Goal: Information Seeking & Learning: Learn about a topic

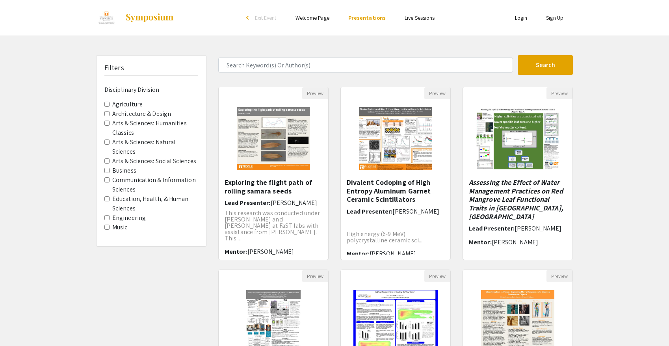
click at [120, 197] on label "Education, Health, & Human Sciences" at bounding box center [155, 203] width 86 height 19
click at [109, 197] on Sciences "Education, Health, & Human Sciences" at bounding box center [106, 198] width 5 height 5
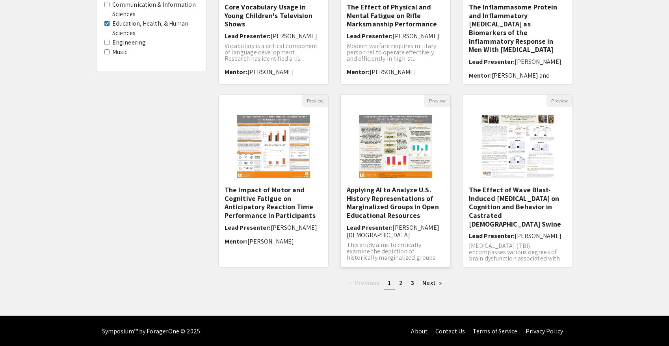
scroll to position [176, 0]
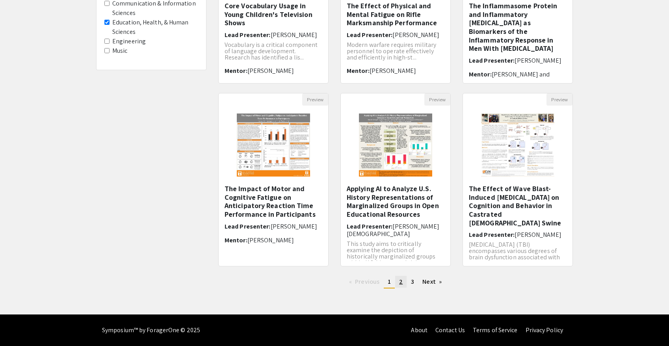
click at [398, 284] on link "page 2" at bounding box center [400, 282] width 11 height 12
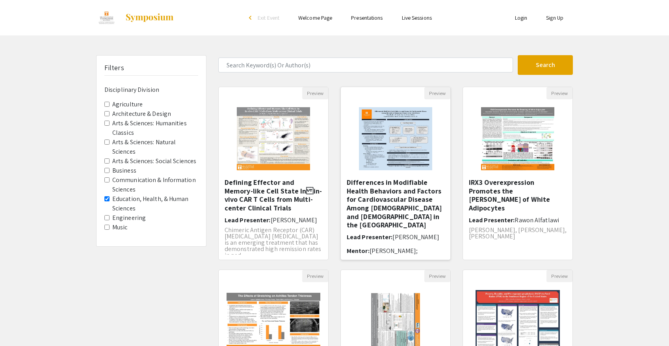
click at [393, 206] on h5 "Differences in Modifiable Health Behaviors and Factors for Cardiovascular Disea…" at bounding box center [396, 203] width 98 height 51
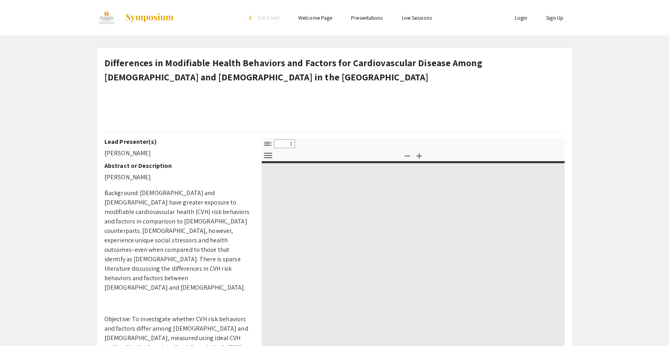
select select "custom"
type input "0"
select select "custom"
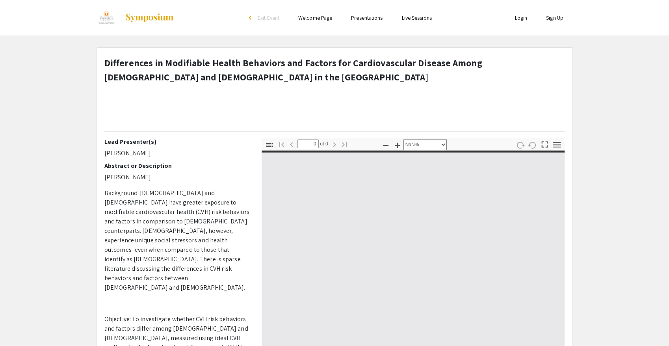
type input "1"
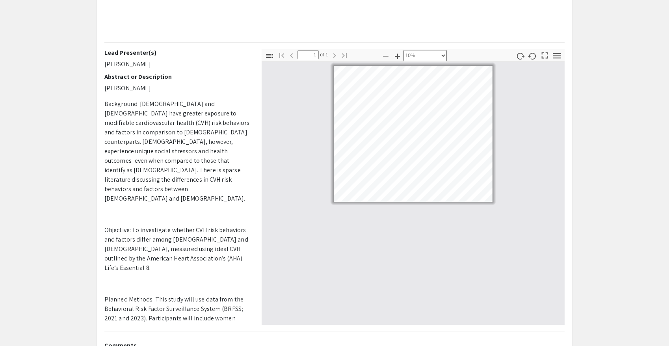
select select "custom"
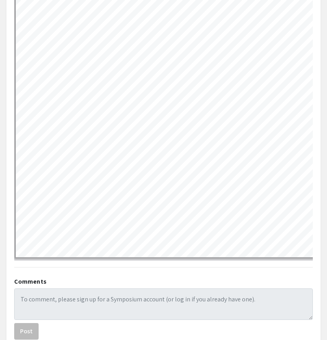
scroll to position [494, 0]
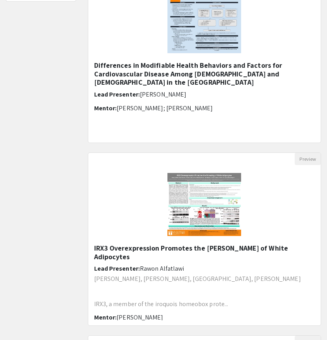
scroll to position [301, 0]
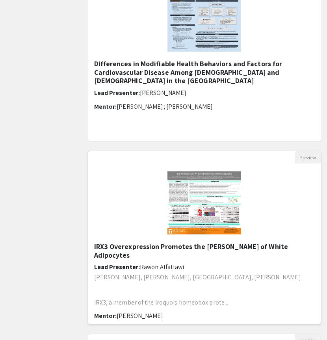
click at [178, 215] on img "Open Presentation <p>&nbsp;IRX3&nbsp;Overexpression Promotes the Browning of Wh…" at bounding box center [203, 202] width 89 height 79
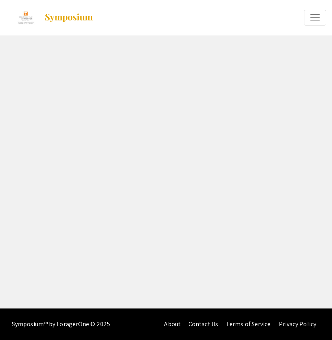
select select "custom"
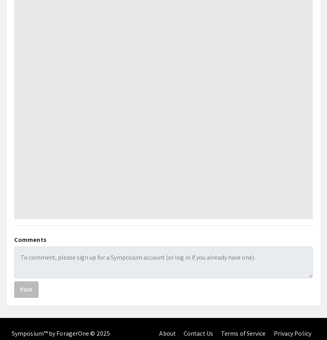
type input "0"
select select "custom"
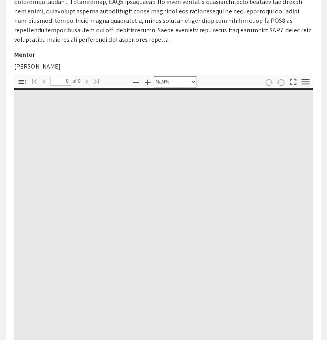
type input "1"
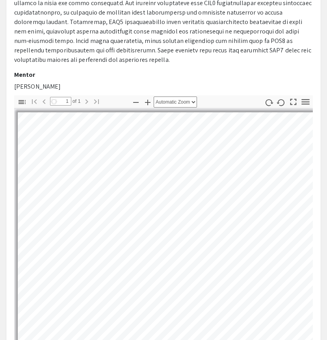
select select "auto"
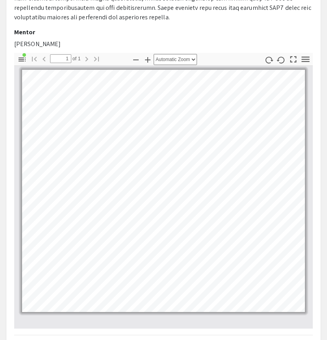
scroll to position [317, 0]
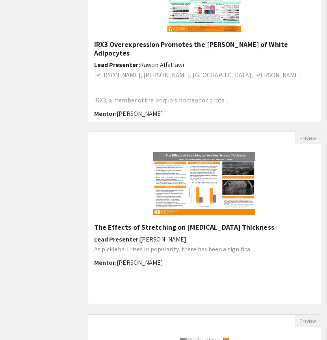
scroll to position [504, 0]
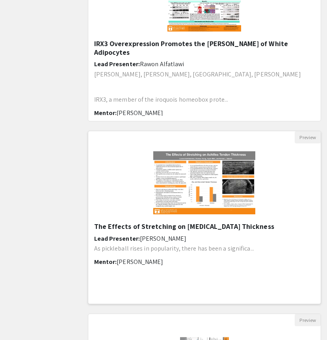
click at [146, 221] on img "Open Presentation <p>The Effects of Stretching on Achilles Tendon Thickness</p>" at bounding box center [204, 182] width 118 height 79
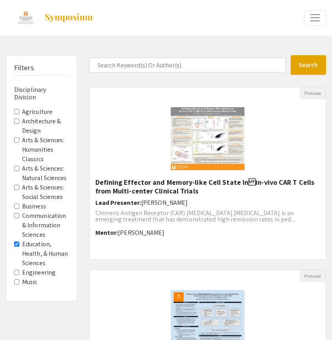
select select "custom"
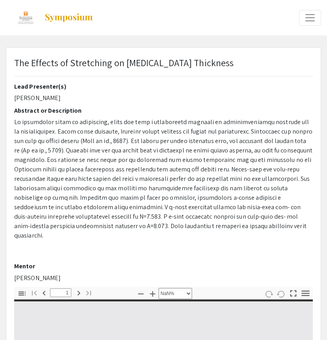
type input "0"
select select "custom"
type input "1"
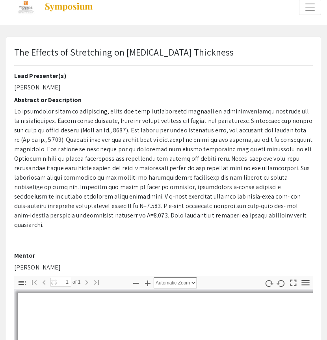
select select "auto"
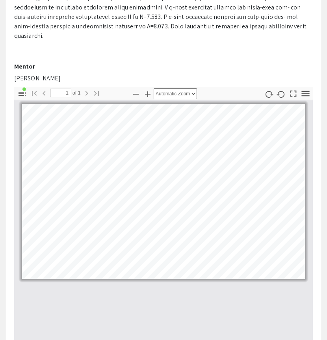
scroll to position [202, 0]
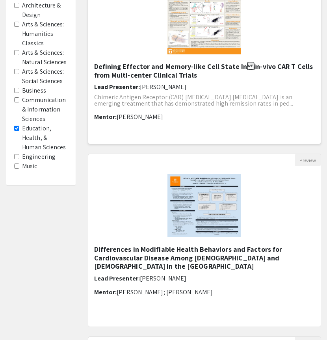
scroll to position [123, 0]
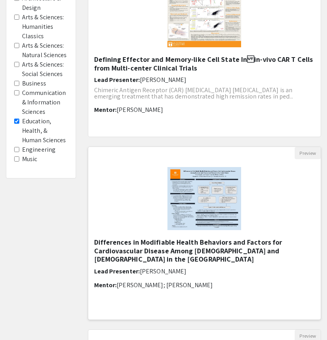
click at [218, 193] on img at bounding box center [203, 198] width 89 height 79
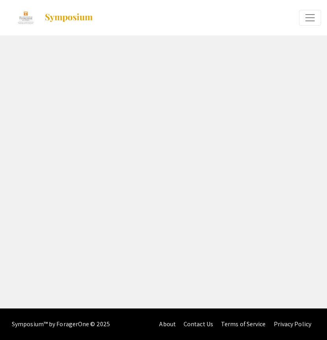
select select "custom"
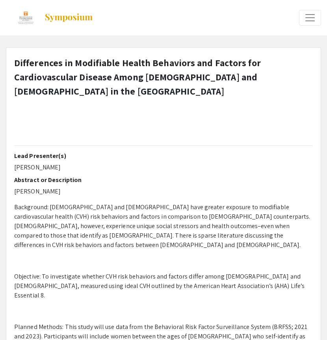
type input "0"
select select "custom"
type input "1"
select select "custom"
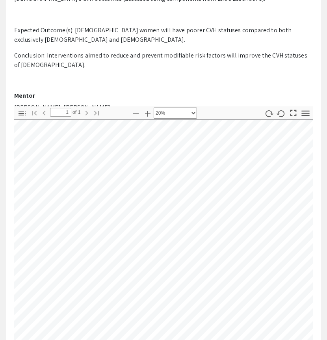
scroll to position [3, 26]
